Goal: Task Accomplishment & Management: Use online tool/utility

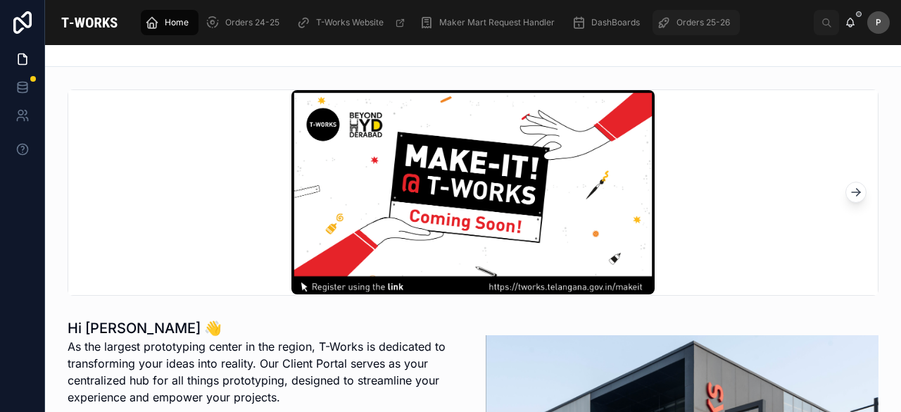
click at [704, 25] on span "Orders 25-26" at bounding box center [704, 22] width 54 height 11
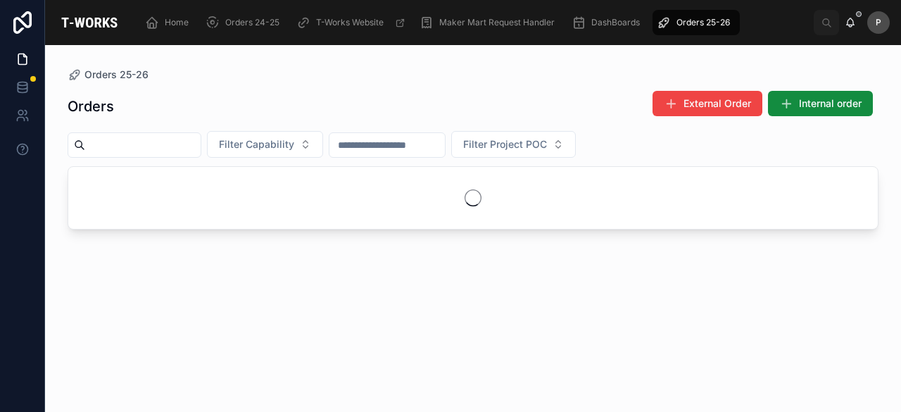
click at [201, 148] on input "text" at bounding box center [143, 145] width 116 height 20
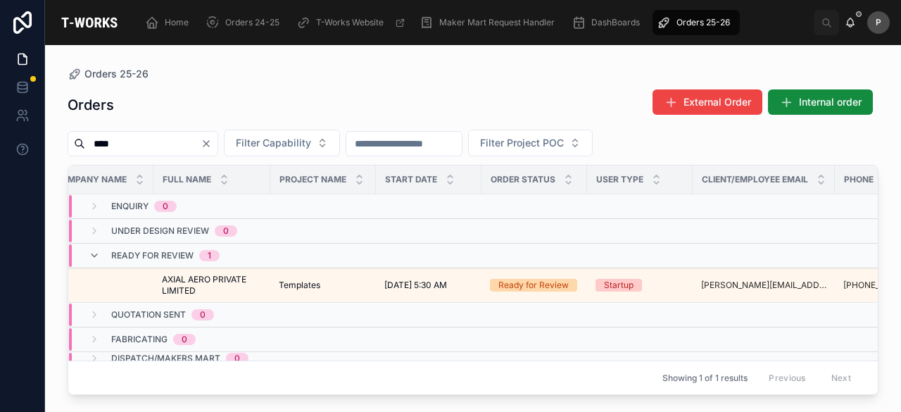
scroll to position [0, 130]
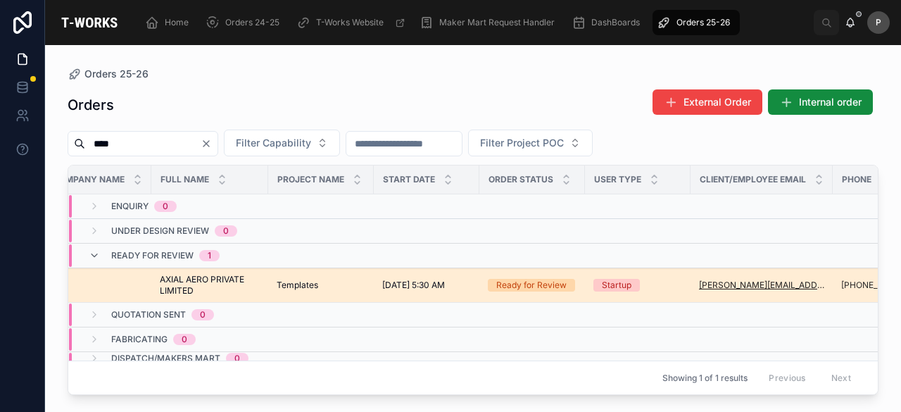
type input "****"
click at [545, 285] on div "Ready for Review" at bounding box center [532, 285] width 70 height 13
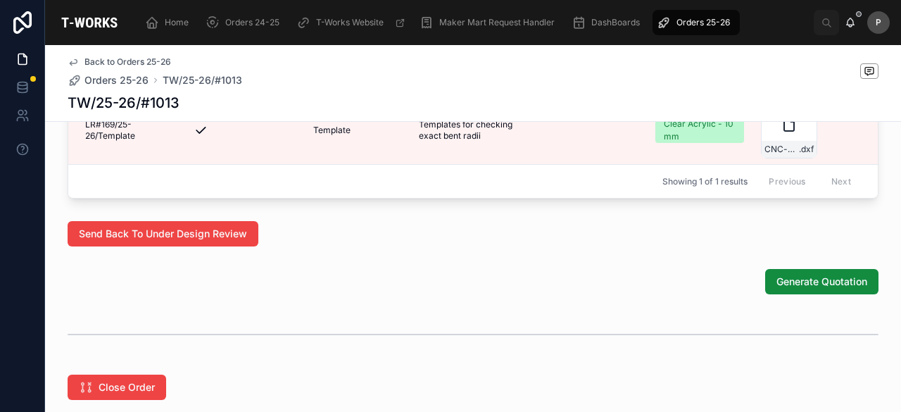
scroll to position [966, 0]
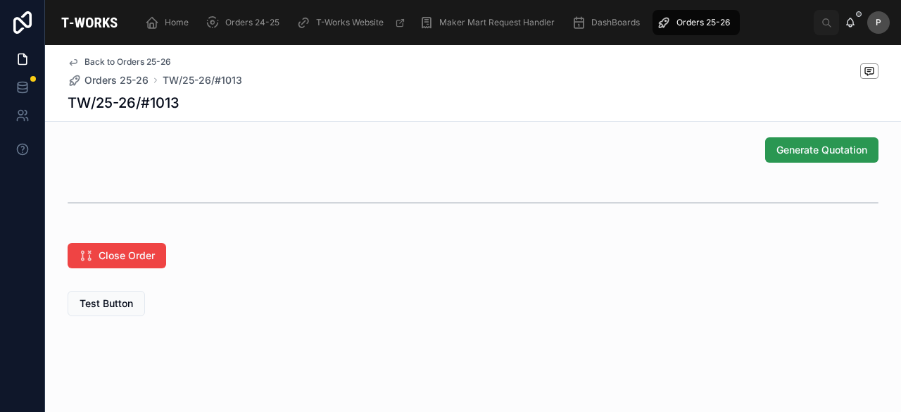
click at [823, 154] on span "Generate Quotation" at bounding box center [822, 150] width 91 height 14
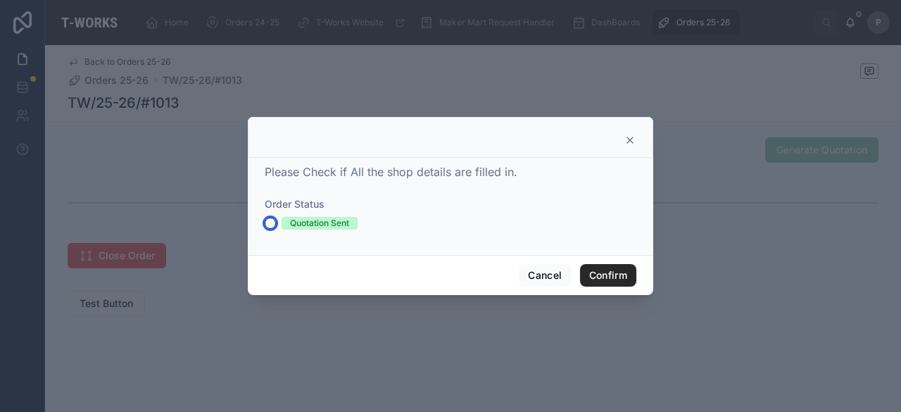
click at [273, 223] on button "Quotation Sent" at bounding box center [270, 223] width 11 height 11
click at [601, 266] on button "Confirm" at bounding box center [608, 275] width 56 height 23
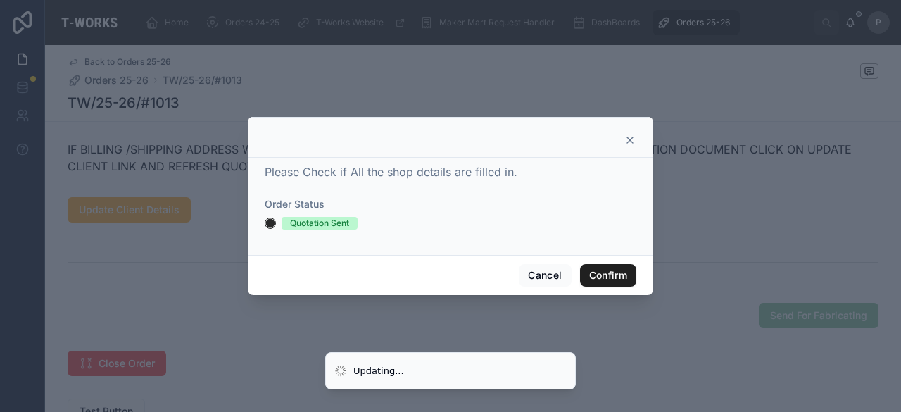
scroll to position [659, 0]
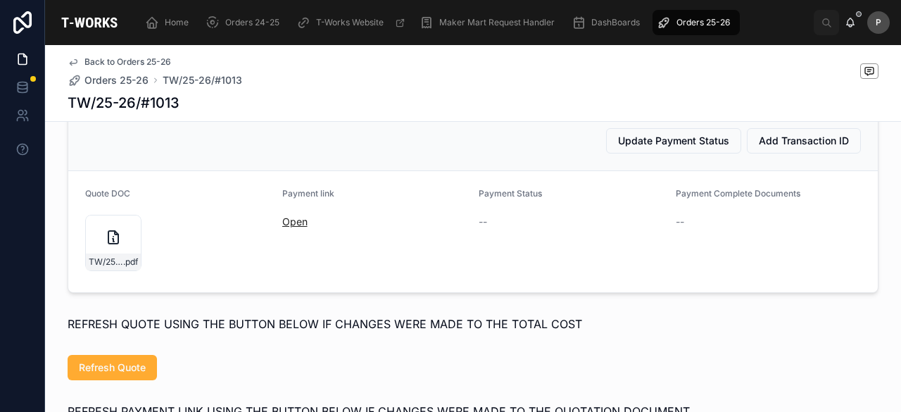
click at [282, 227] on link "Open" at bounding box center [294, 222] width 25 height 12
click at [113, 270] on div "TW/25-26/#1013 .pdf" at bounding box center [113, 243] width 56 height 56
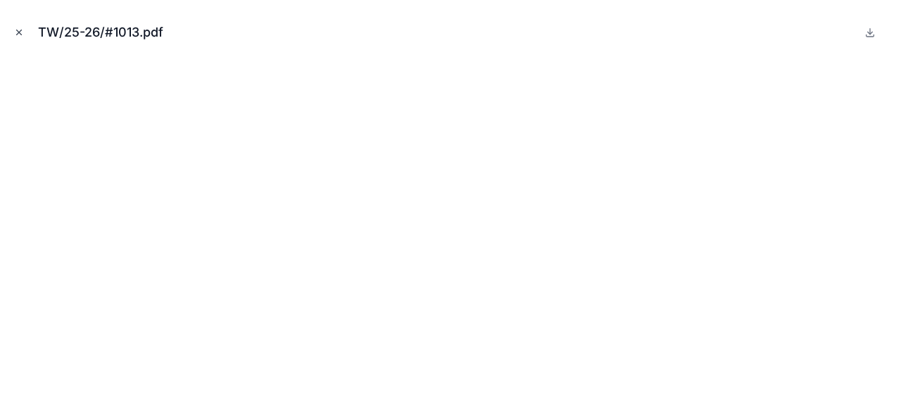
click at [22, 32] on icon "Close modal" at bounding box center [19, 32] width 10 height 10
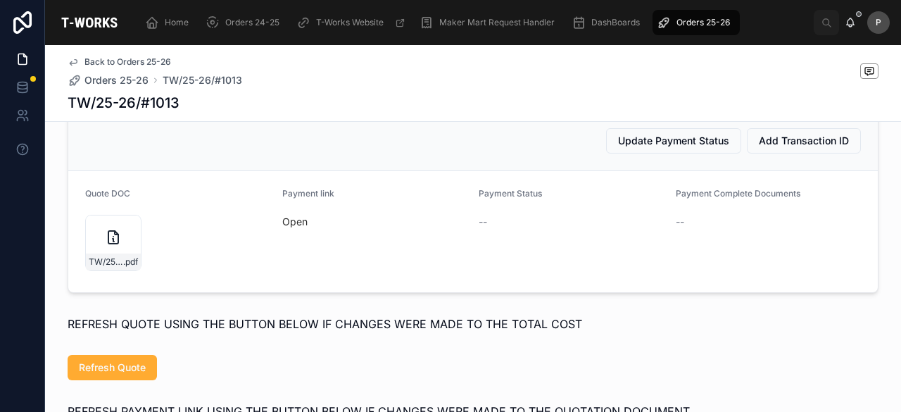
click at [700, 21] on span "Orders 25-26" at bounding box center [704, 22] width 54 height 11
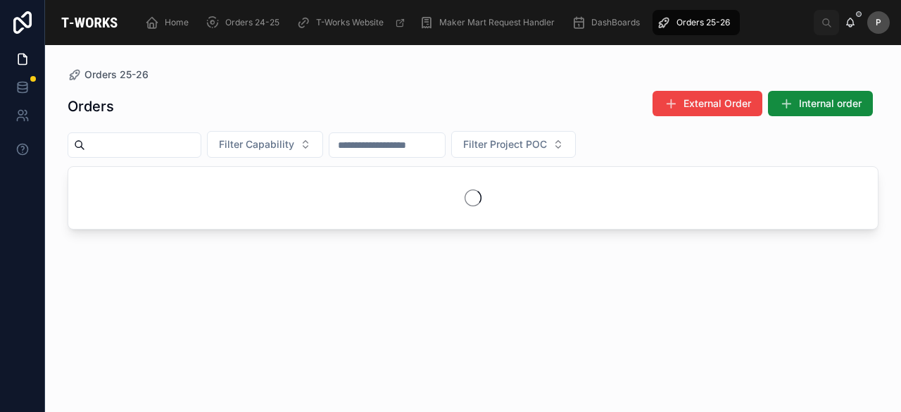
click at [145, 144] on input "text" at bounding box center [143, 145] width 116 height 20
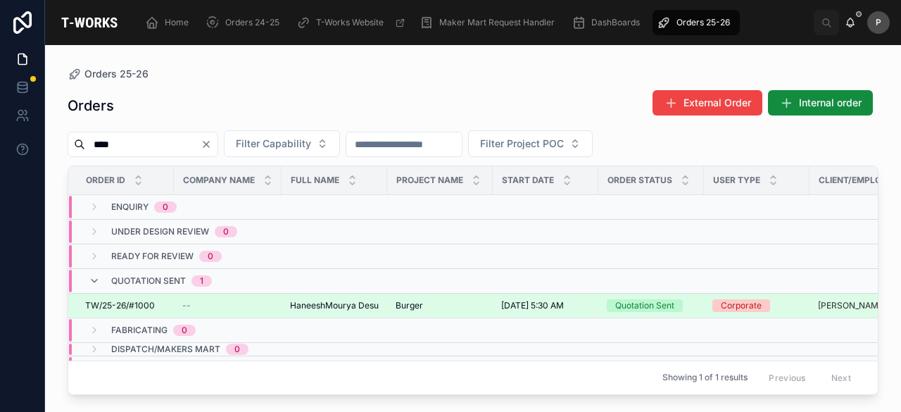
type input "****"
click at [634, 304] on div "Quotation Sent" at bounding box center [645, 305] width 59 height 13
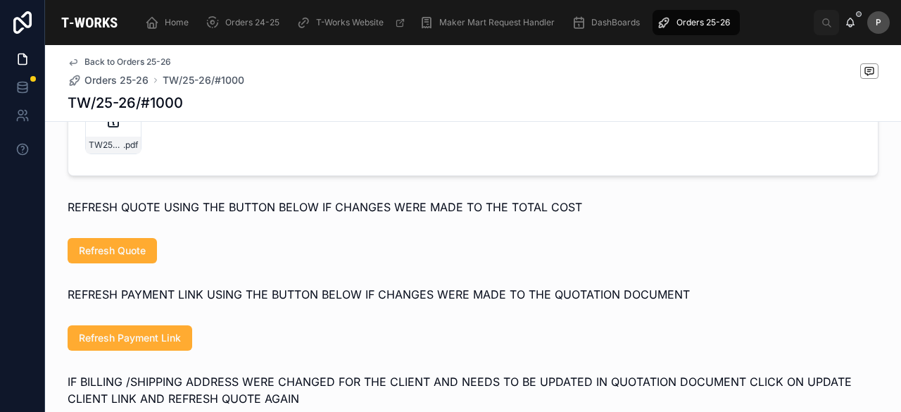
scroll to position [775, 0]
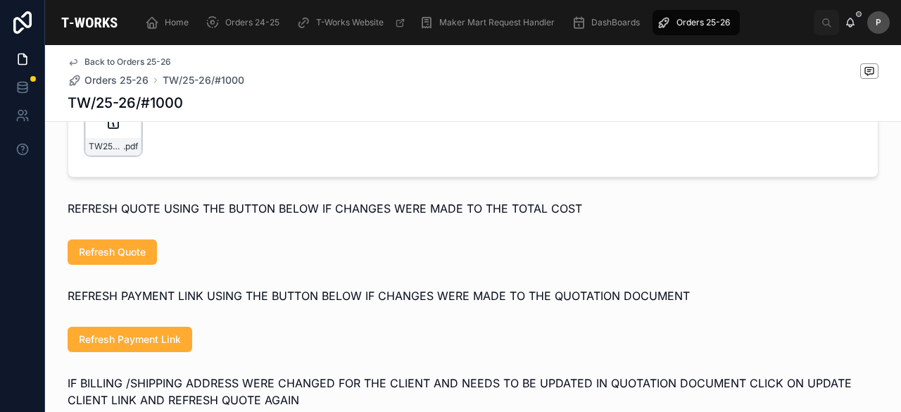
click at [121, 149] on div "TW25-26#1000 .pdf" at bounding box center [113, 127] width 56 height 56
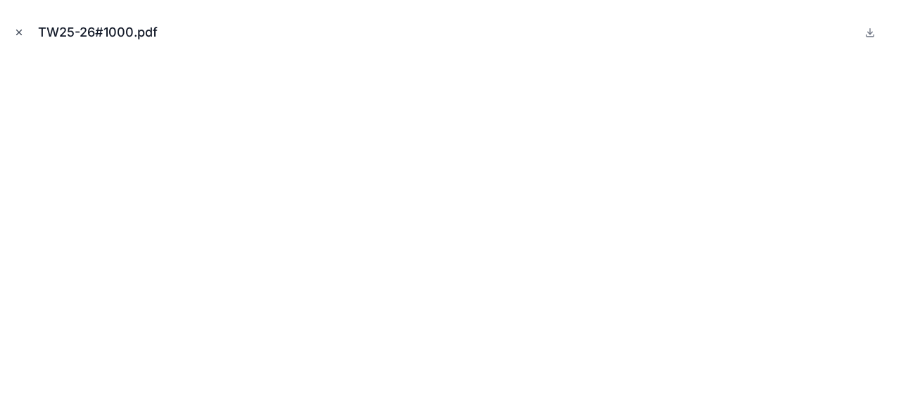
click at [18, 32] on icon "Close modal" at bounding box center [19, 32] width 5 height 5
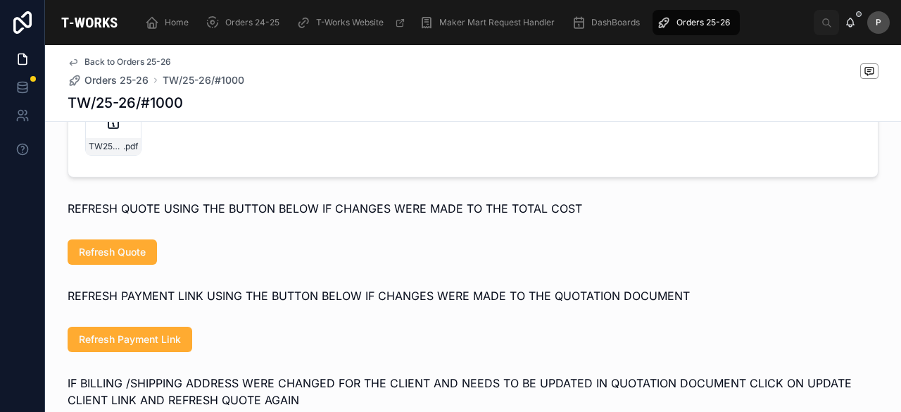
click at [288, 112] on link "Open" at bounding box center [294, 106] width 25 height 12
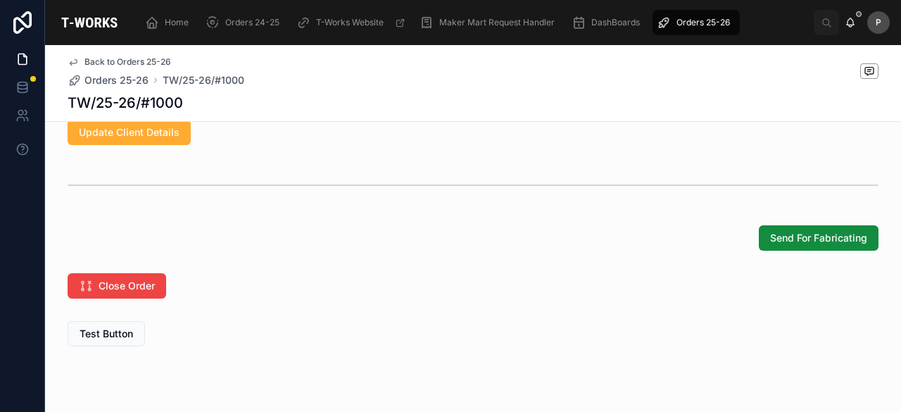
scroll to position [1134, 0]
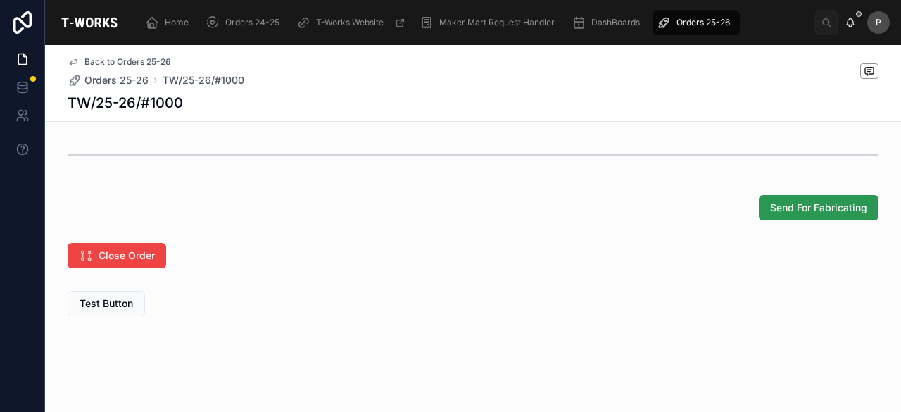
click at [790, 207] on span "Send For Fabricating" at bounding box center [818, 208] width 97 height 14
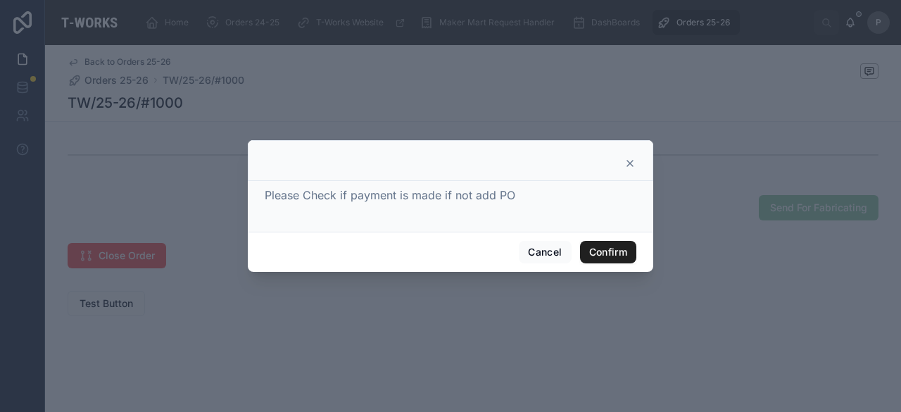
click at [599, 250] on button "Confirm" at bounding box center [608, 252] width 56 height 23
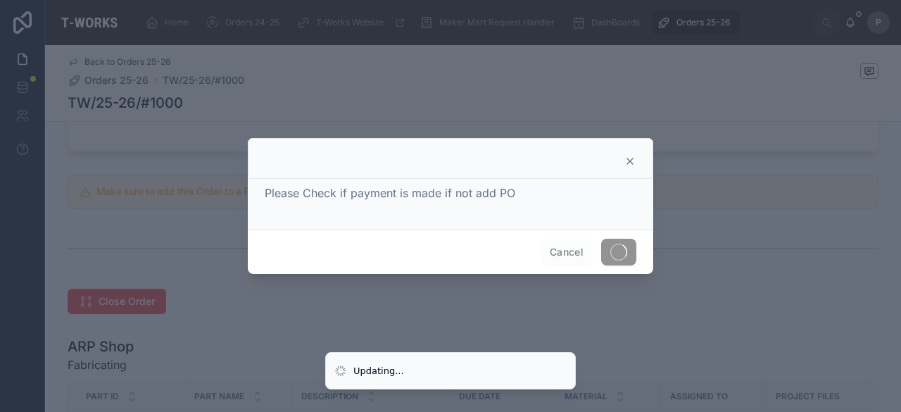
scroll to position [683, 0]
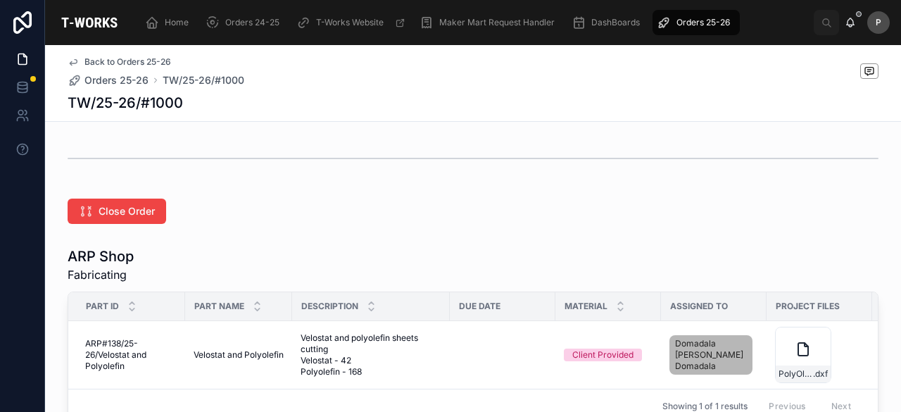
click at [705, 25] on span "Orders 25-26" at bounding box center [704, 22] width 54 height 11
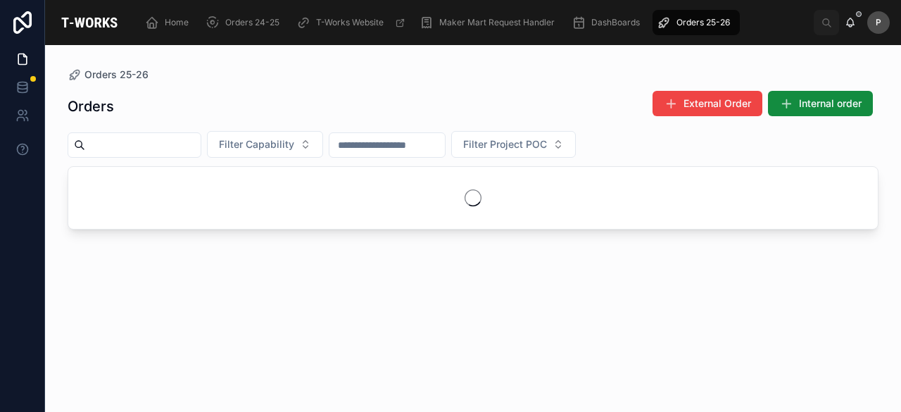
click at [201, 142] on input "text" at bounding box center [143, 145] width 116 height 20
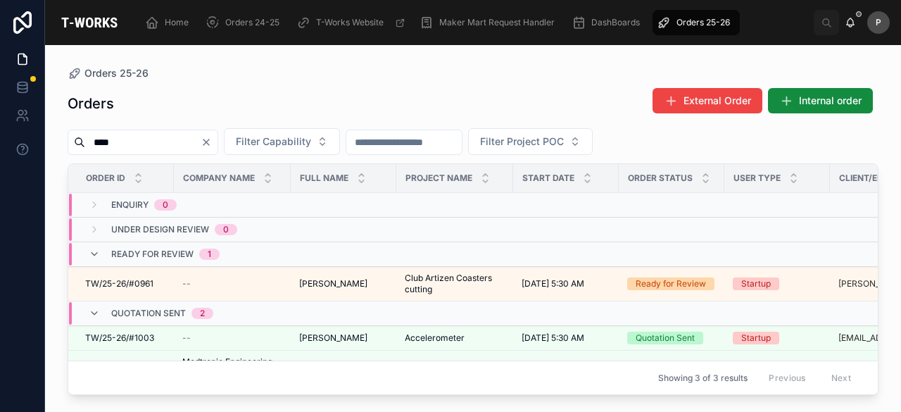
type input "****"
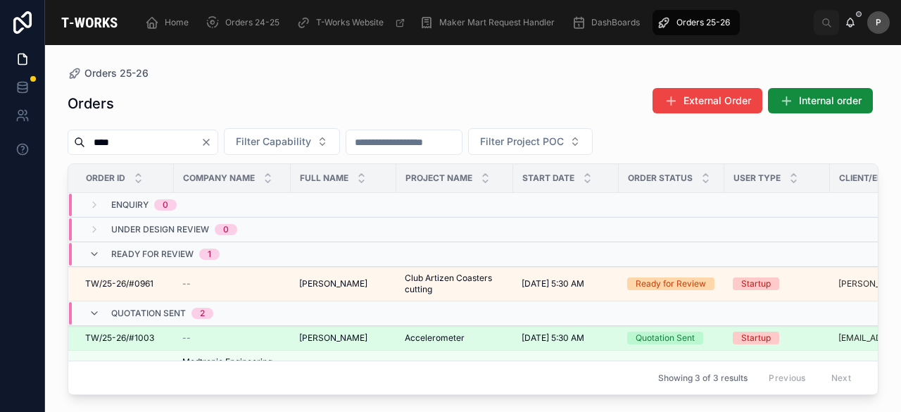
click at [659, 336] on div "Quotation Sent" at bounding box center [665, 338] width 59 height 13
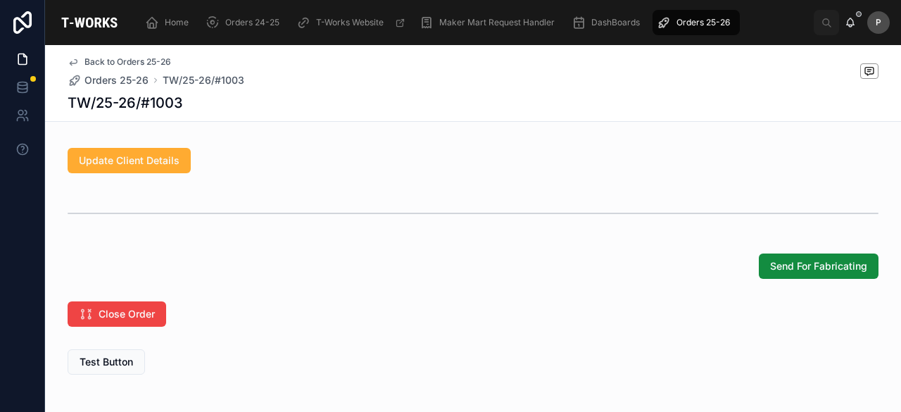
scroll to position [1134, 0]
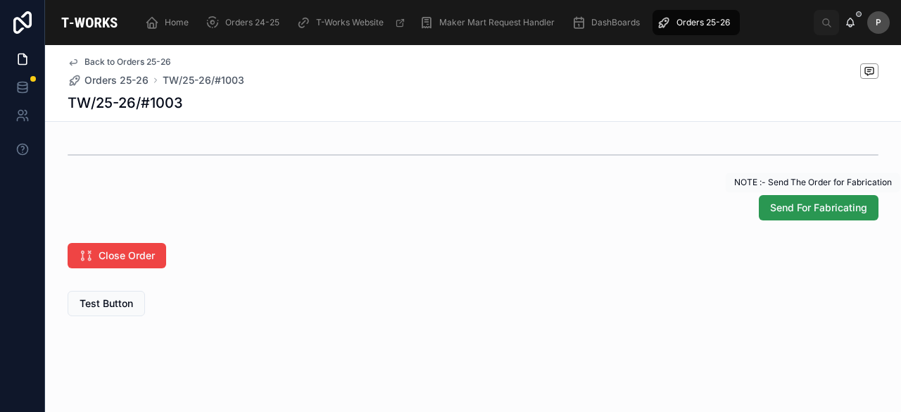
click at [807, 210] on span "Send For Fabricating" at bounding box center [818, 208] width 97 height 14
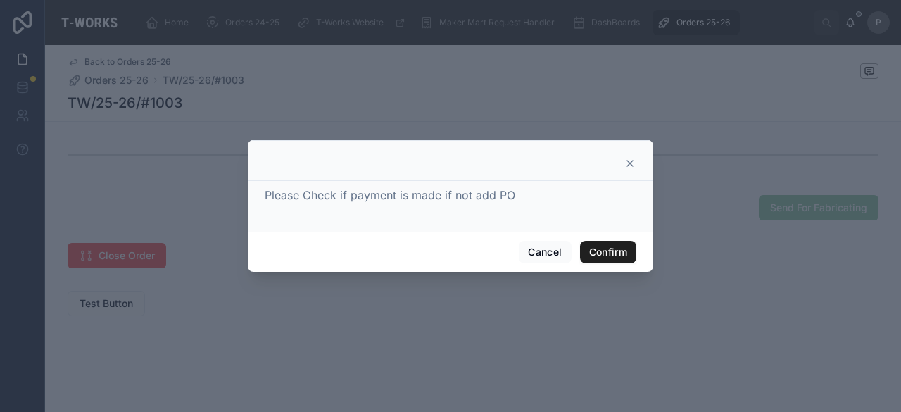
click at [613, 250] on button "Confirm" at bounding box center [608, 252] width 56 height 23
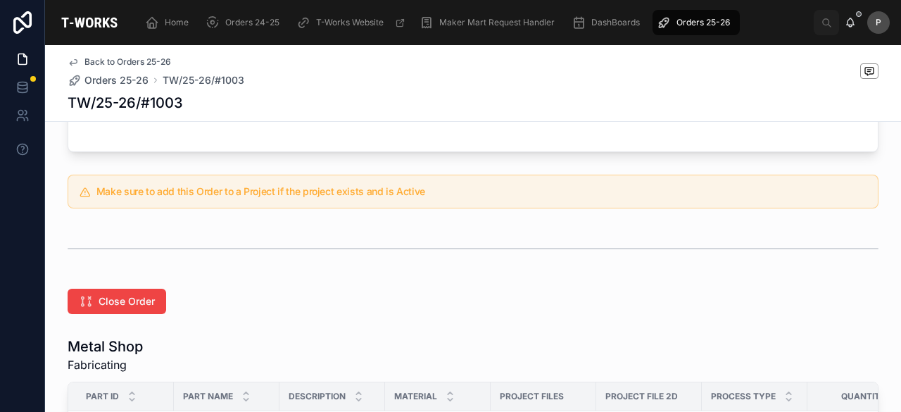
scroll to position [683, 0]
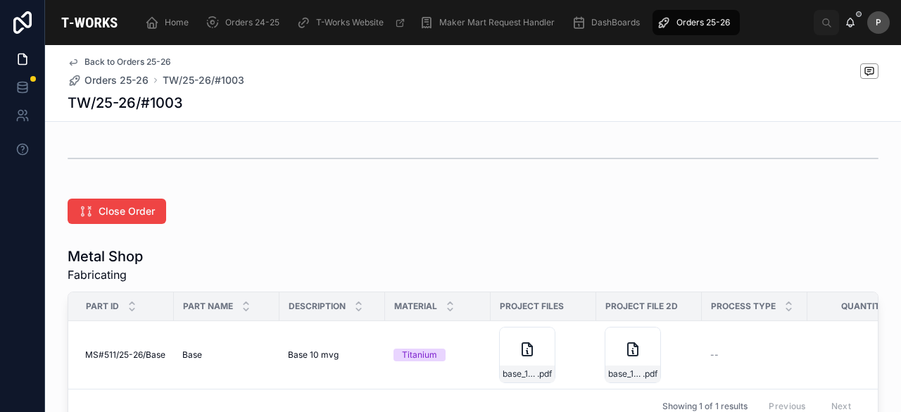
click at [697, 21] on span "Orders 25-26" at bounding box center [704, 22] width 54 height 11
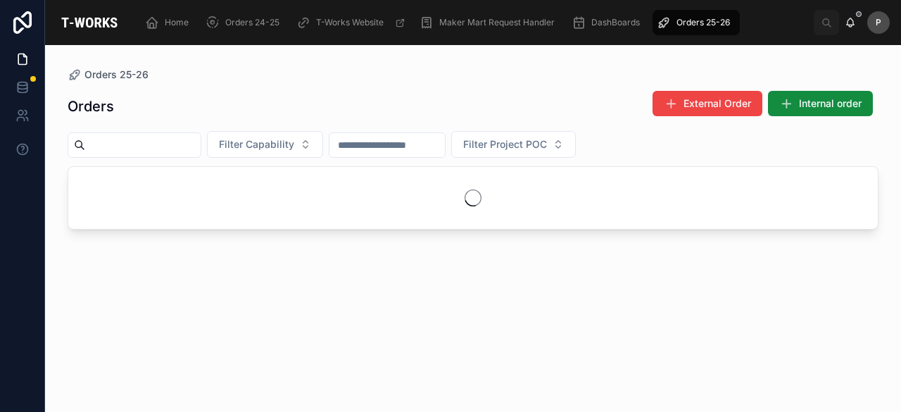
click at [199, 147] on input "text" at bounding box center [143, 145] width 116 height 20
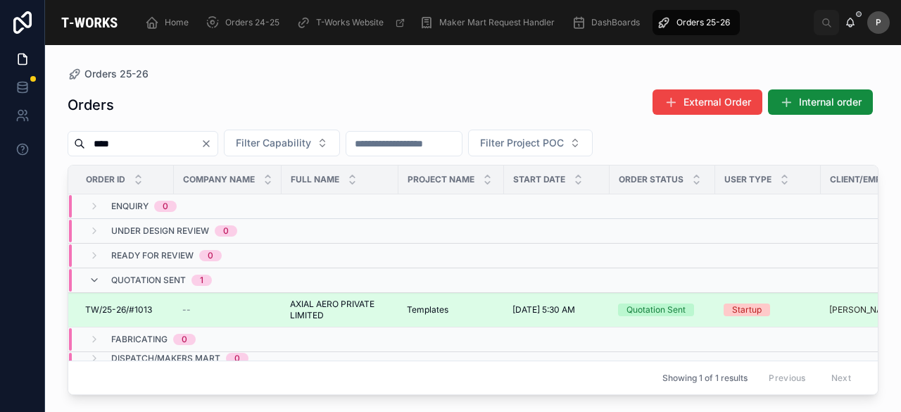
type input "****"
click at [654, 308] on div "Quotation Sent" at bounding box center [656, 310] width 59 height 13
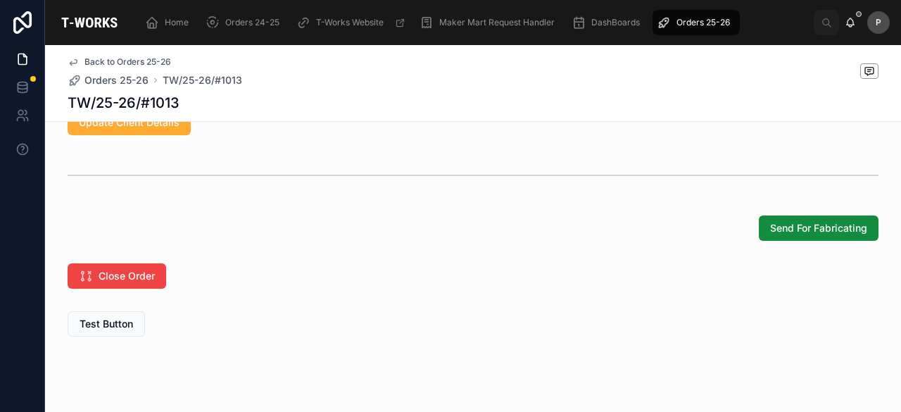
scroll to position [1134, 0]
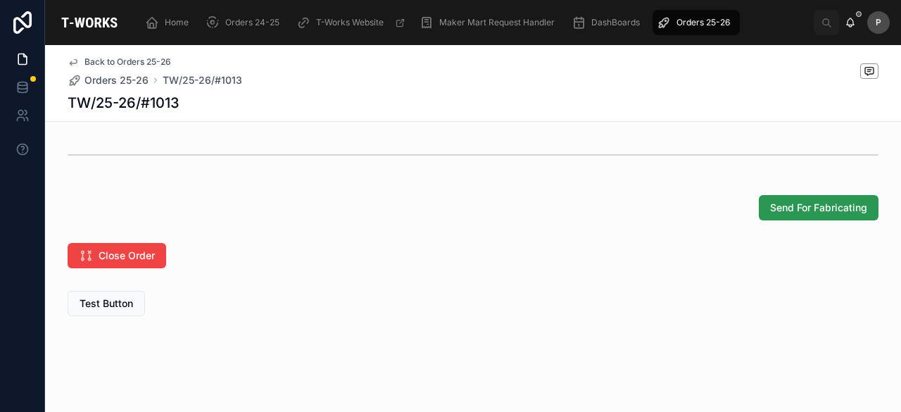
click at [827, 211] on span "Send For Fabricating" at bounding box center [818, 208] width 97 height 14
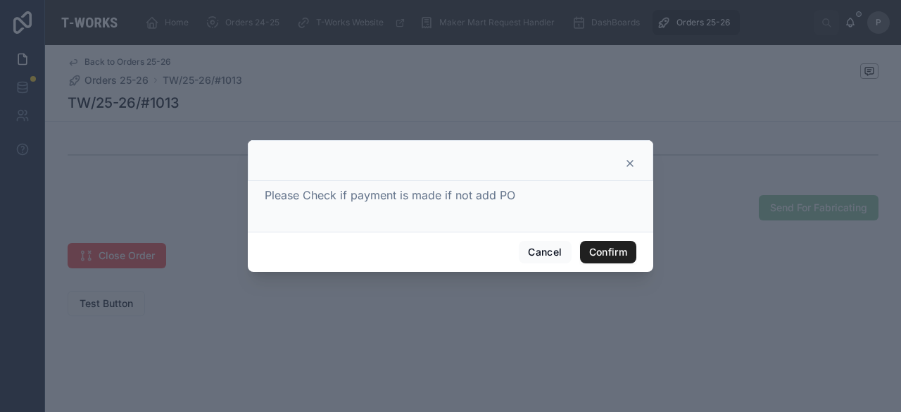
click at [595, 243] on button "Confirm" at bounding box center [608, 252] width 56 height 23
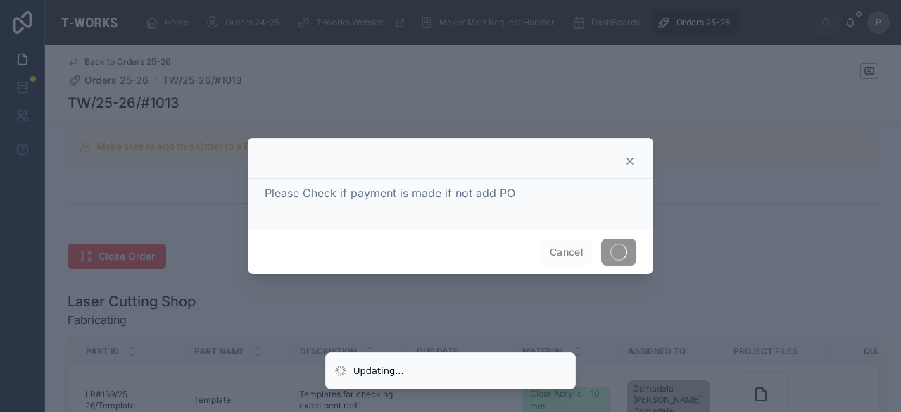
scroll to position [683, 0]
